Goal: Task Accomplishment & Management: Use online tool/utility

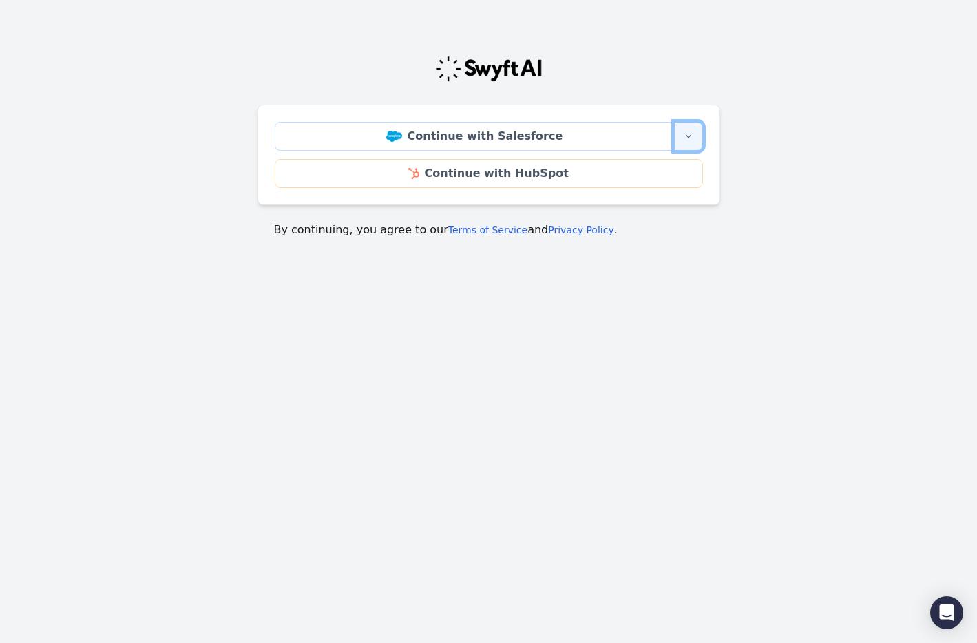
click at [689, 138] on icon "button" at bounding box center [688, 136] width 11 height 11
drag, startPoint x: 690, startPoint y: 134, endPoint x: 754, endPoint y: 172, distance: 74.8
click at [690, 134] on icon "button" at bounding box center [688, 136] width 11 height 11
click at [669, 304] on body "Continue with Salesforce More sign-in options Continue with Salesforce Sandbox …" at bounding box center [488, 196] width 977 height 337
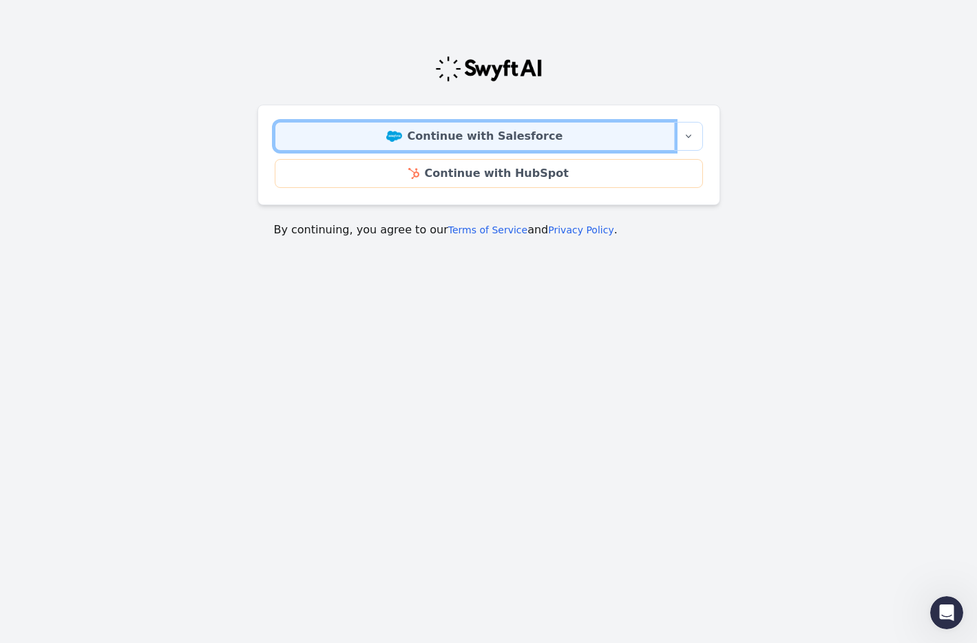
click at [490, 140] on link "Continue with Salesforce" at bounding box center [475, 136] width 400 height 29
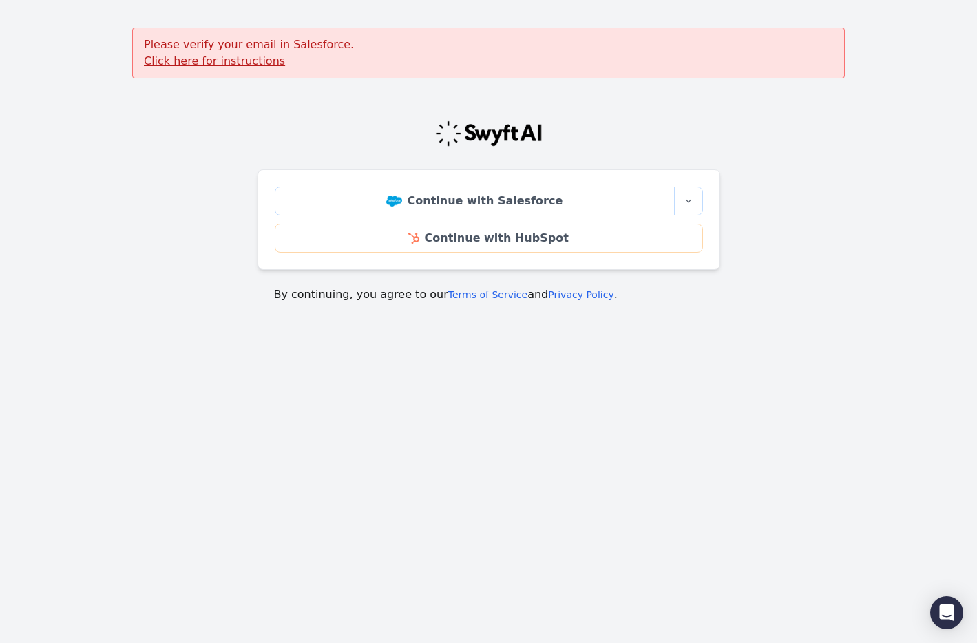
click at [185, 59] on u "Click here for instructions" at bounding box center [214, 60] width 141 height 13
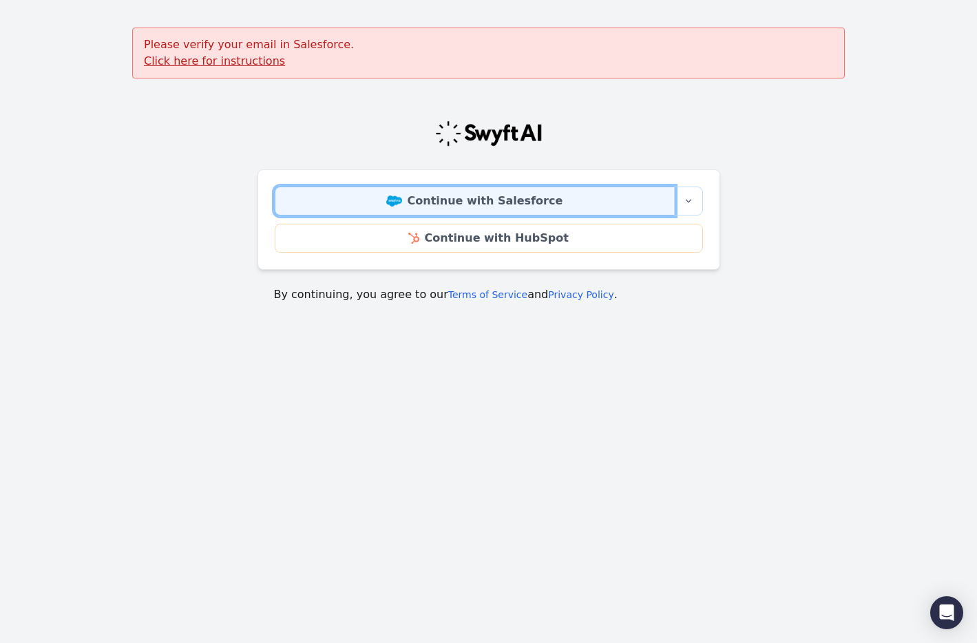
click at [471, 206] on link "Continue with Salesforce" at bounding box center [475, 201] width 400 height 29
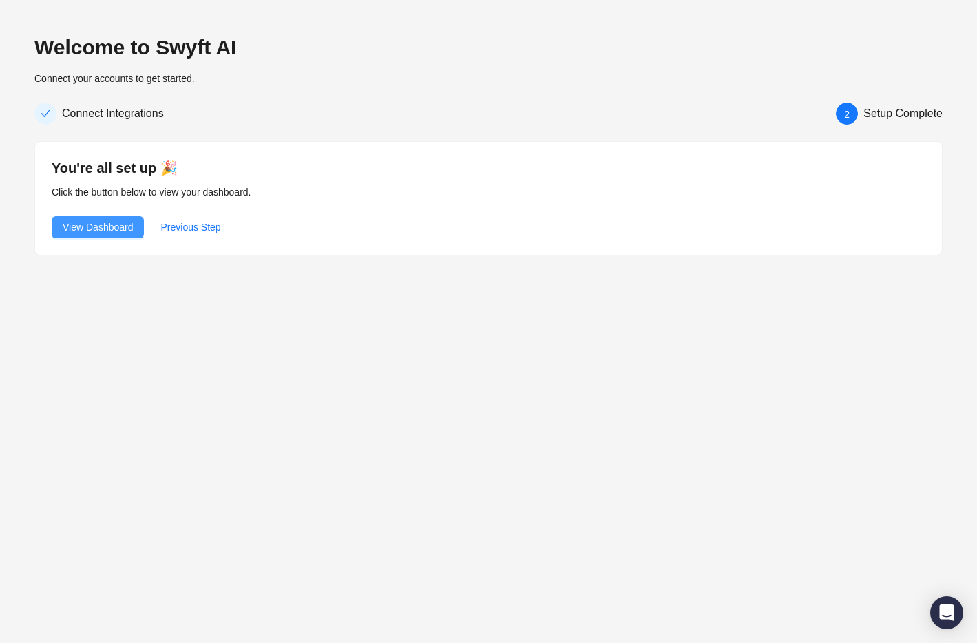
click at [98, 223] on span "View Dashboard" at bounding box center [98, 227] width 70 height 15
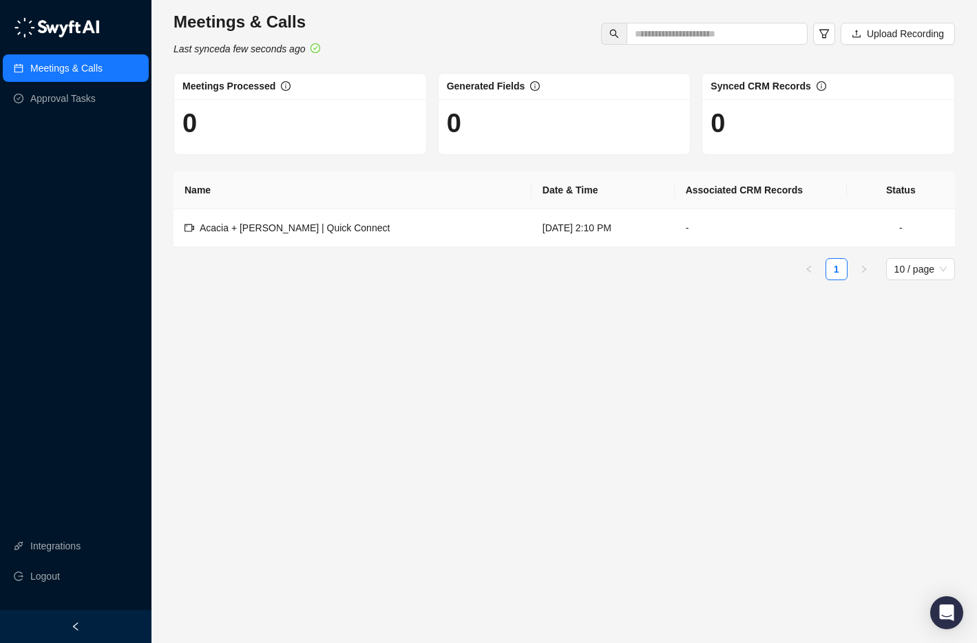
click at [528, 47] on div "Meetings & Calls Last synced a few seconds ago Upload Recording" at bounding box center [564, 33] width 790 height 45
click at [396, 234] on td "Acacia + Greg | Quick Connect" at bounding box center [353, 228] width 358 height 38
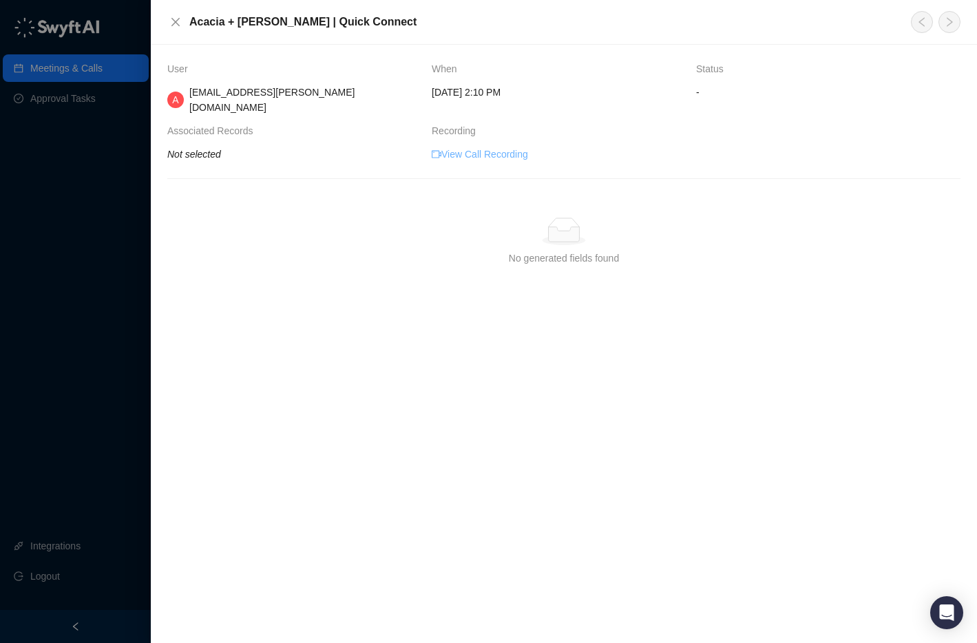
click at [484, 147] on link "View Call Recording" at bounding box center [480, 154] width 96 height 15
click at [174, 27] on icon "close" at bounding box center [175, 22] width 11 height 11
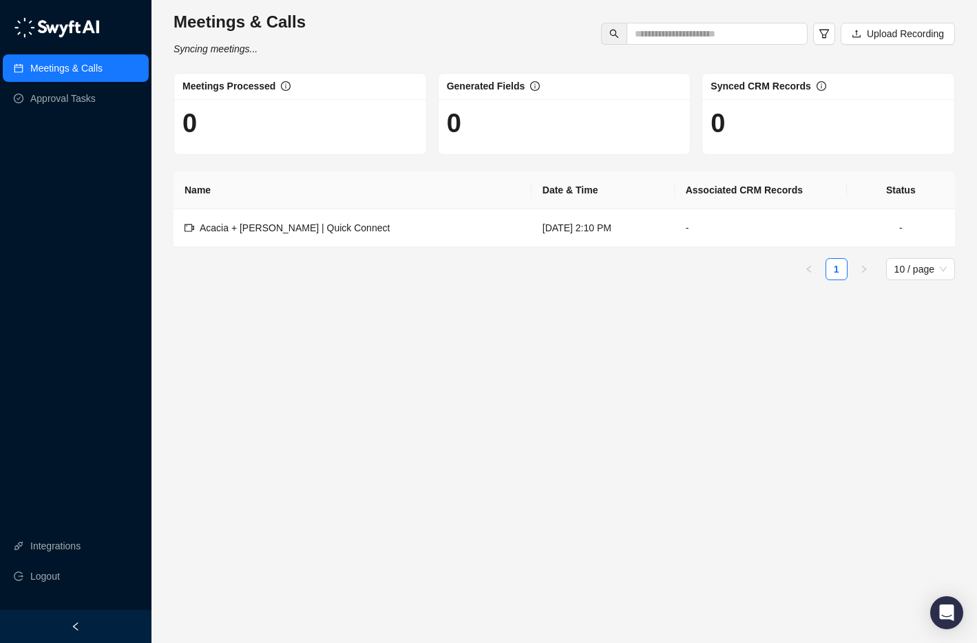
click at [499, 41] on div "Meetings & Calls Syncing meetings... Upload Recording" at bounding box center [564, 33] width 790 height 45
click at [692, 39] on input "text" at bounding box center [712, 33] width 154 height 15
click at [682, 34] on input "text" at bounding box center [712, 33] width 154 height 15
type input "******"
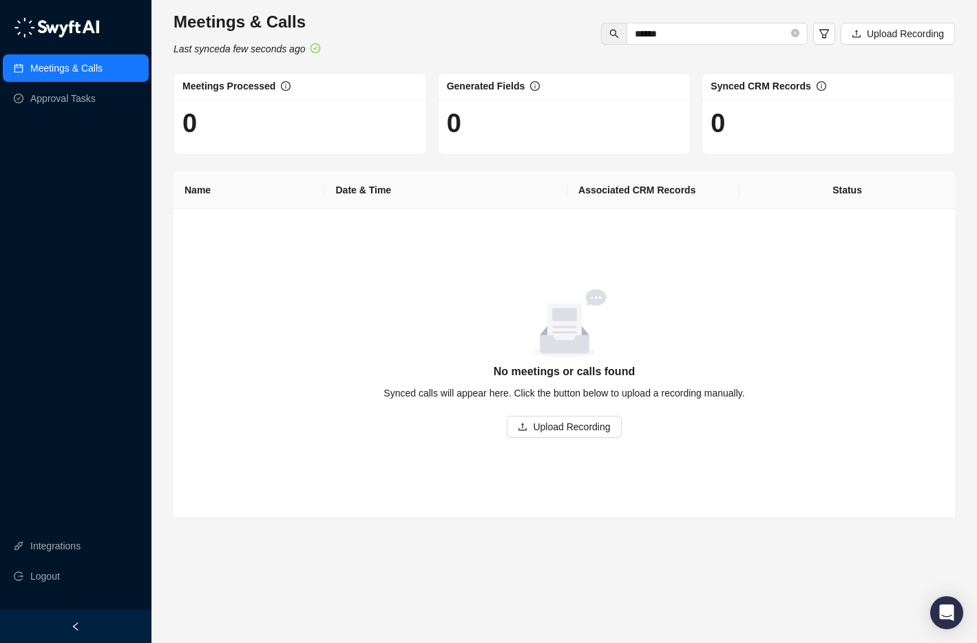
click at [442, 45] on div "Meetings & Calls Last synced a few seconds ago ****** Upload Recording" at bounding box center [564, 33] width 790 height 45
click at [30, 543] on link "Integrations" at bounding box center [55, 546] width 50 height 28
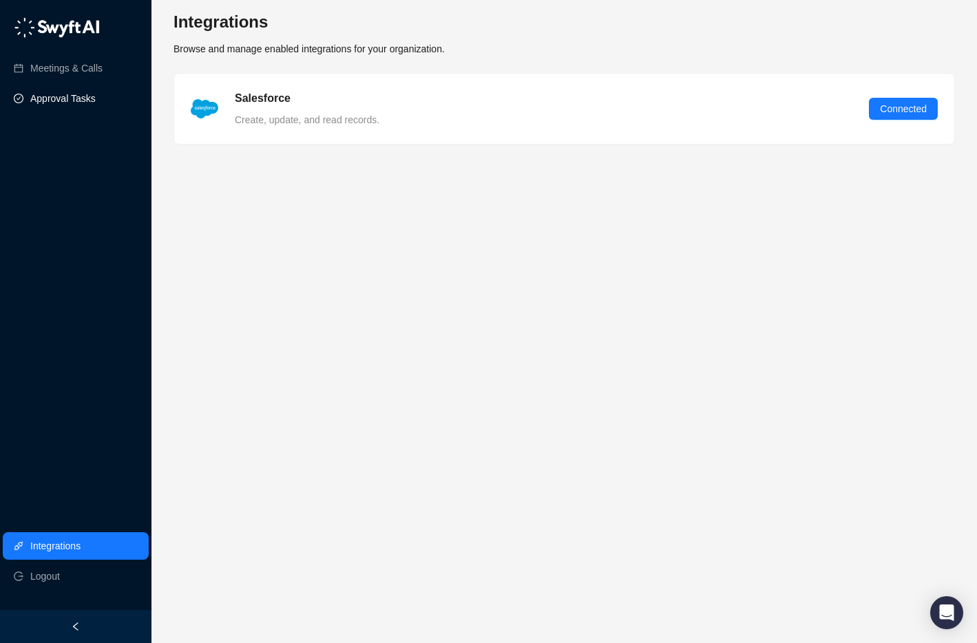
click at [64, 96] on link "Approval Tasks" at bounding box center [62, 99] width 65 height 28
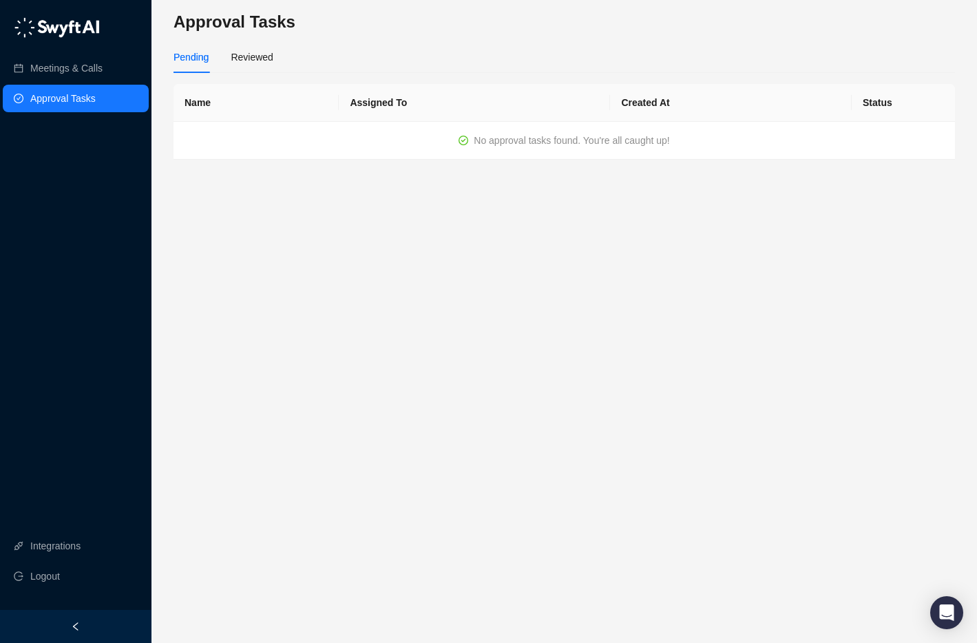
click at [609, 58] on div "Pending Reviewed" at bounding box center [565, 57] width 782 height 32
drag, startPoint x: 48, startPoint y: 80, endPoint x: 121, endPoint y: 72, distance: 73.4
click at [48, 80] on link "Meetings & Calls" at bounding box center [66, 68] width 72 height 28
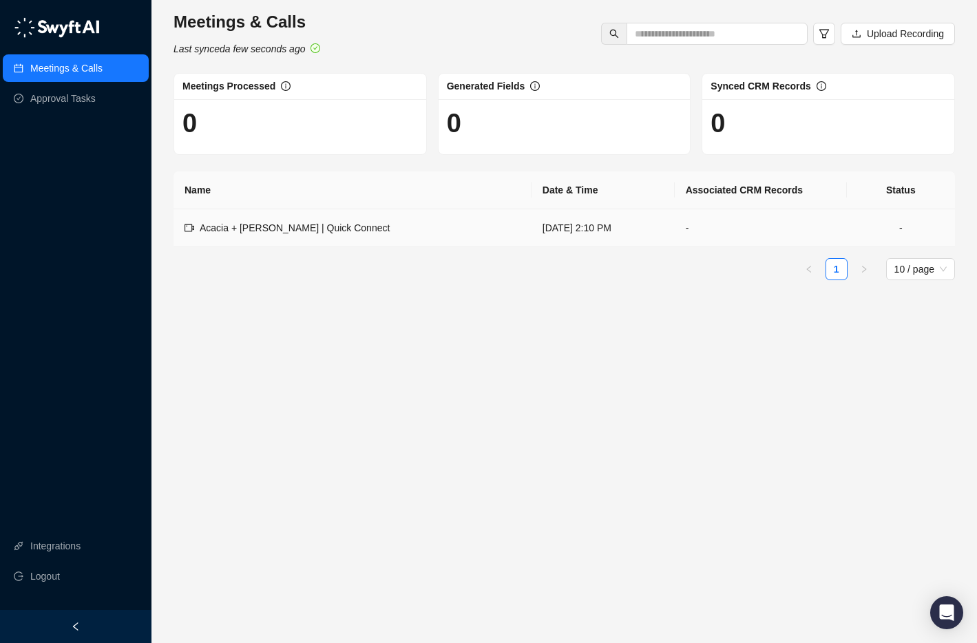
click at [311, 229] on span "Acacia + [PERSON_NAME] | Quick Connect" at bounding box center [295, 227] width 190 height 11
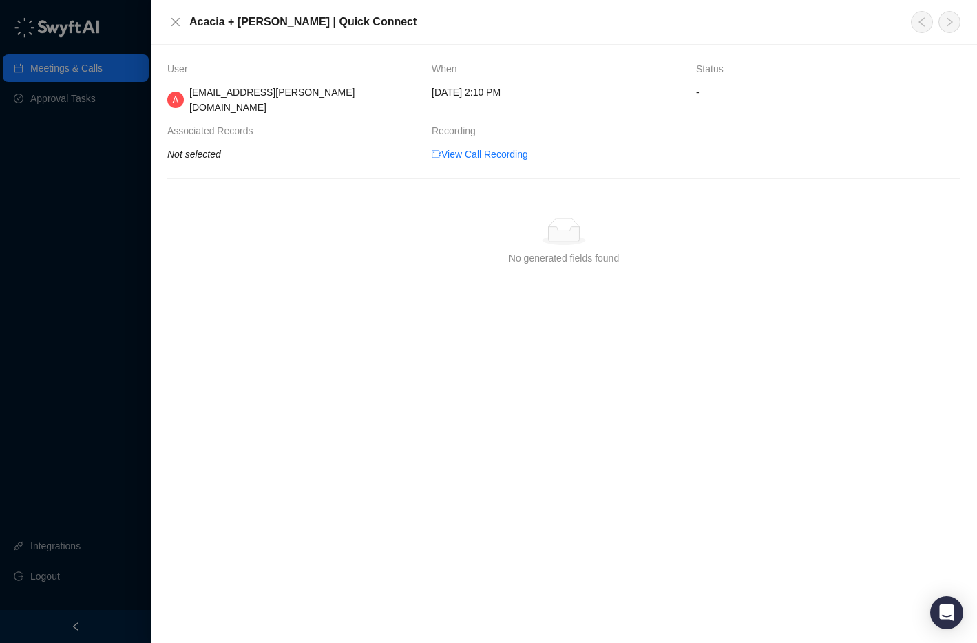
drag, startPoint x: 180, startPoint y: 25, endPoint x: 207, endPoint y: 32, distance: 27.7
click at [180, 25] on icon "close" at bounding box center [175, 22] width 11 height 11
